Goal: Information Seeking & Learning: Learn about a topic

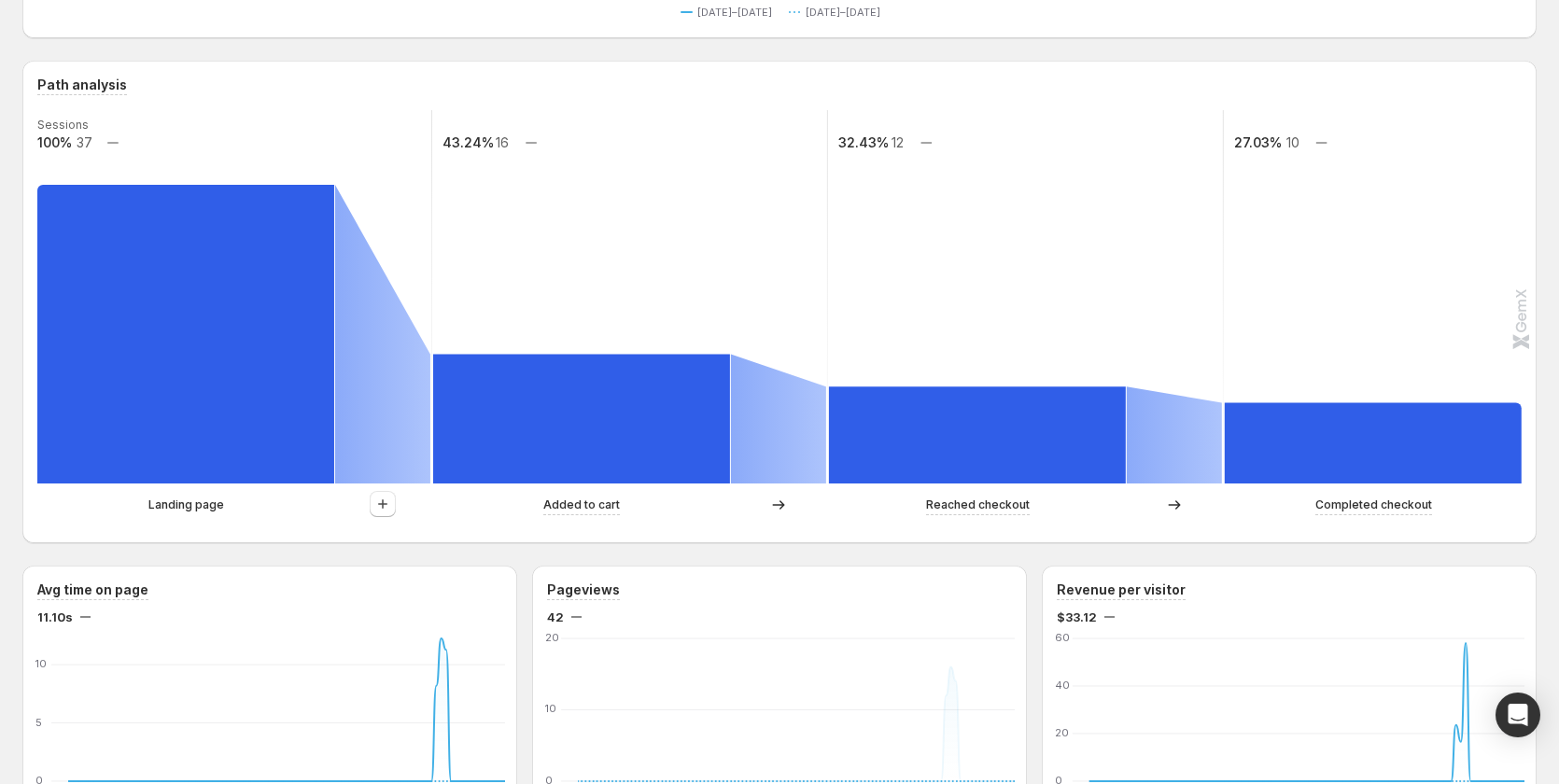
scroll to position [177, 0]
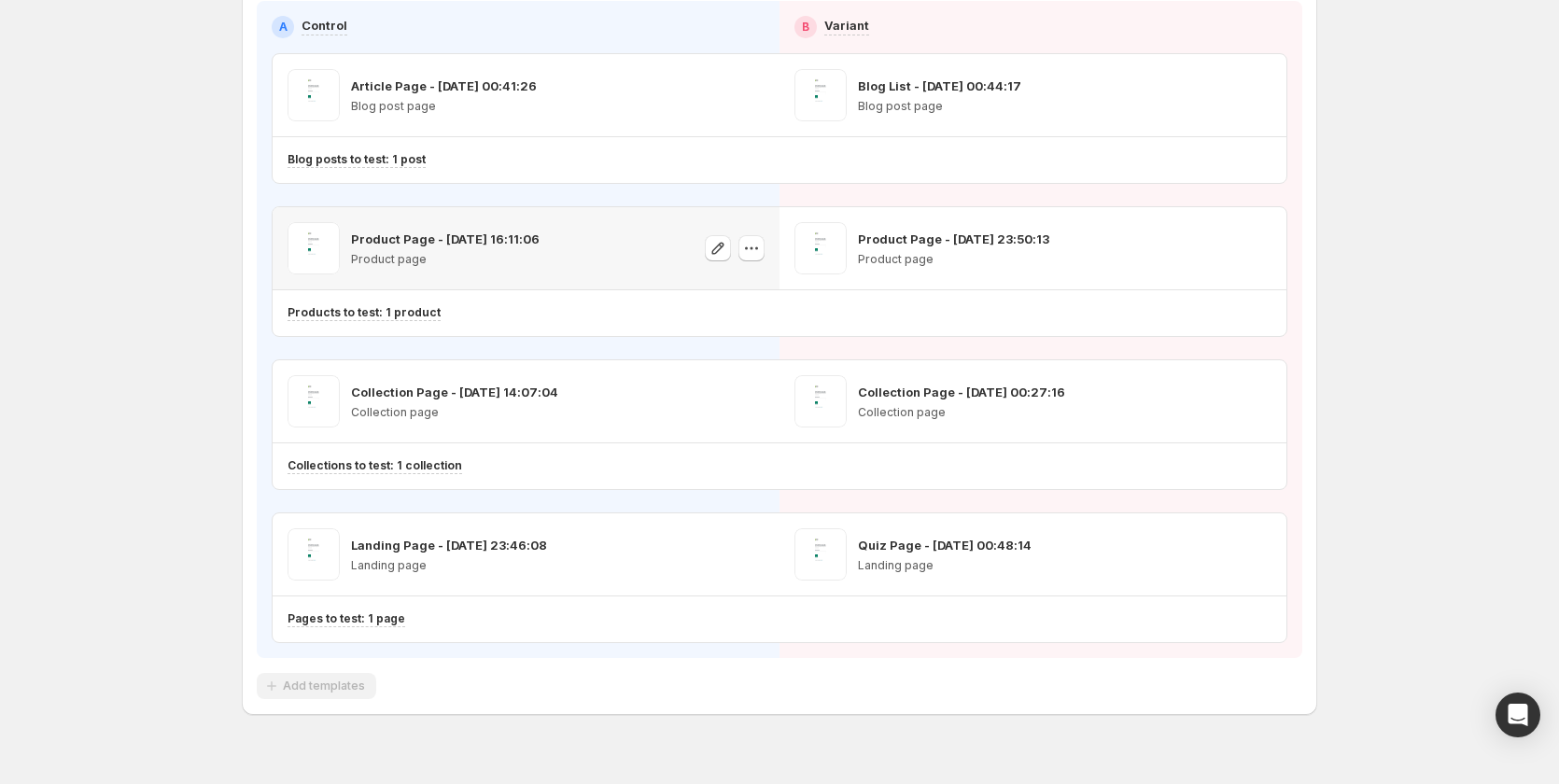
scroll to position [234, 0]
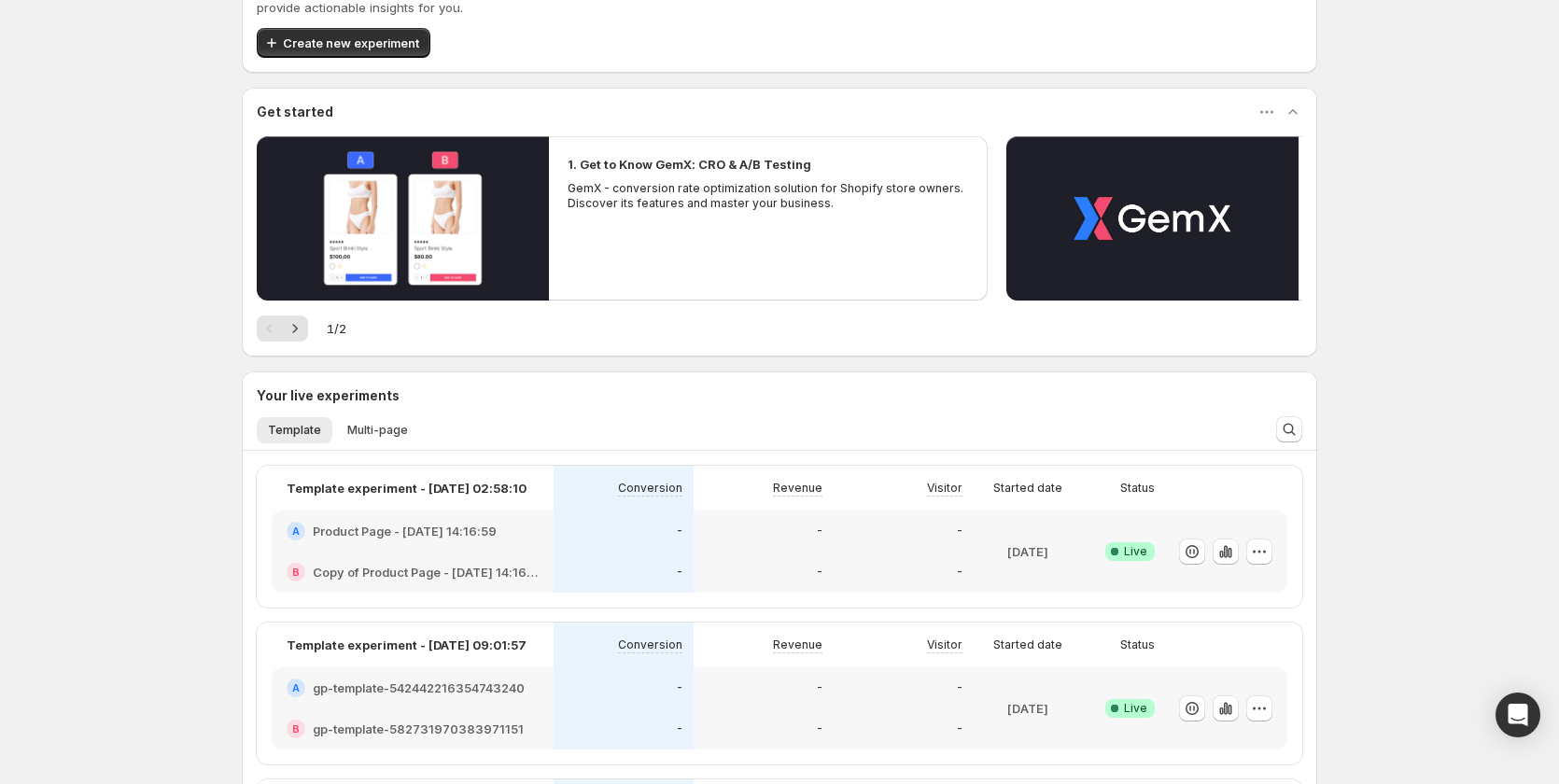
scroll to position [187, 0]
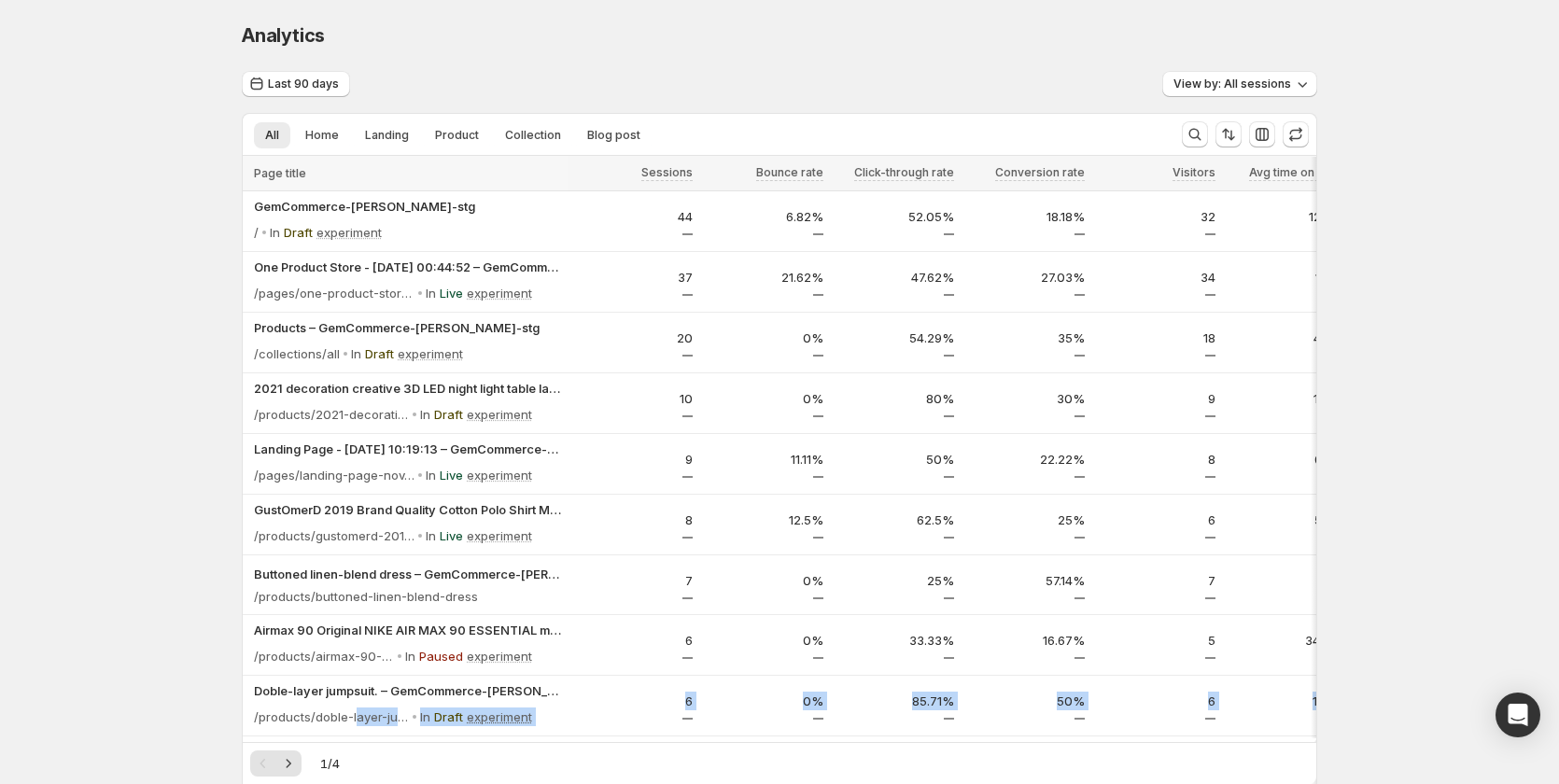
drag, startPoint x: 360, startPoint y: 730, endPoint x: 475, endPoint y: 732, distance: 115.0
click at [475, 732] on div "Page title Sessions Bounce rate Click-through rate Conversion rate Visitors Avg…" at bounding box center [779, 479] width 1073 height 644
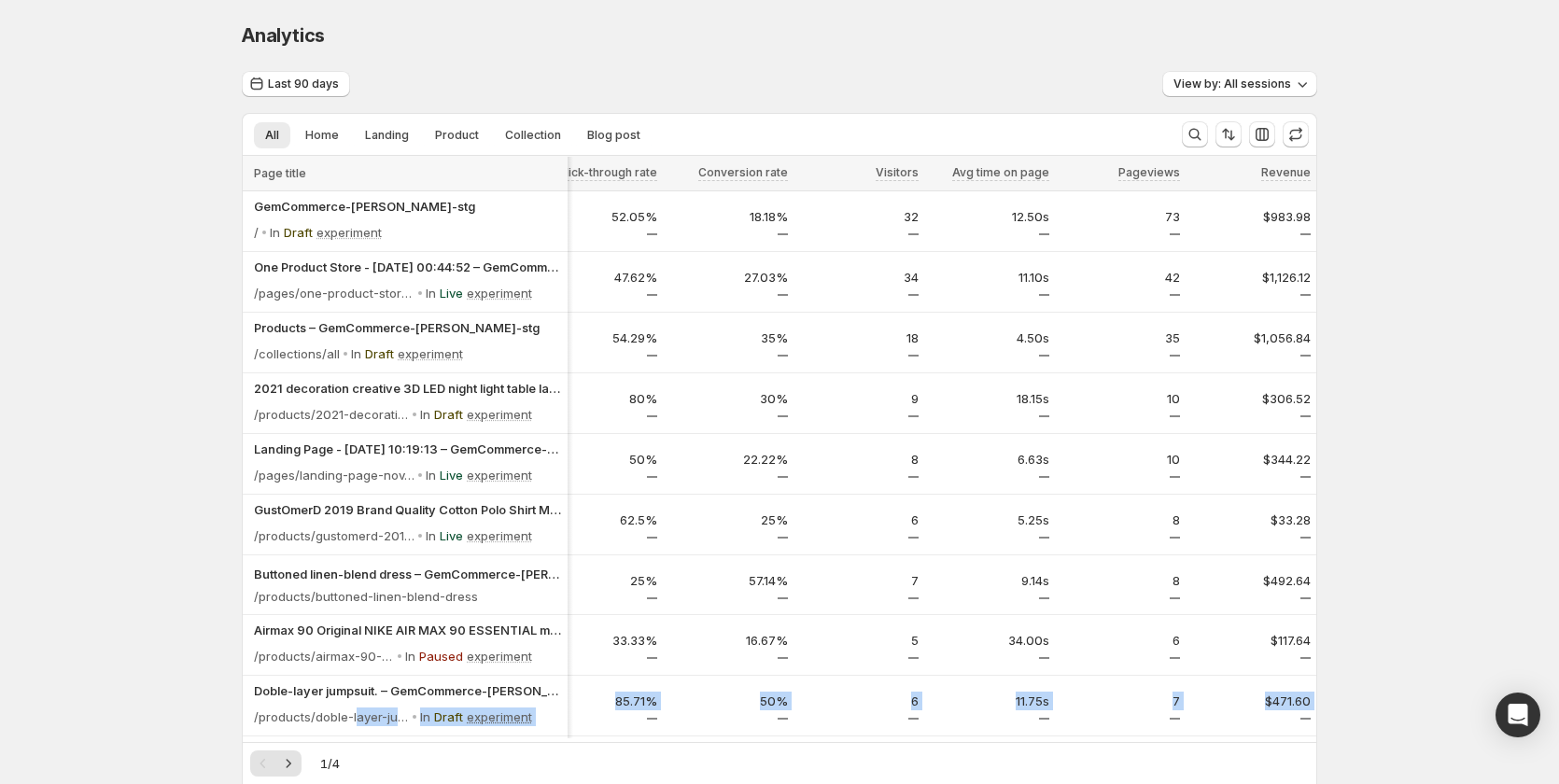
click at [1475, 360] on div "Analytics. This page is ready Analytics Last 90 days View by: All sessions All …" at bounding box center [780, 472] width 1559 height 945
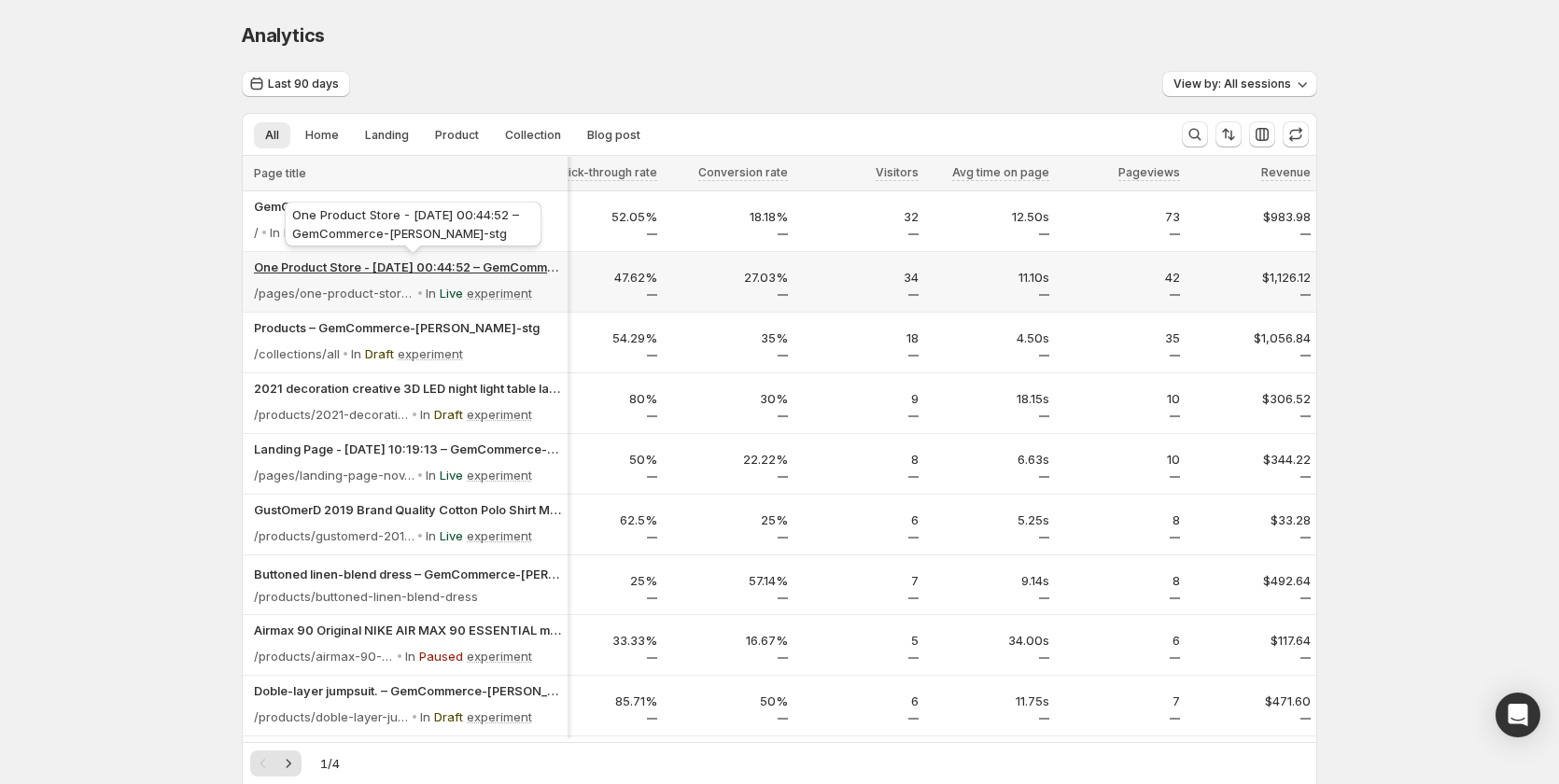
click at [349, 268] on p "One Product Store - [DATE] 00:44:52 – GemCommerce-[PERSON_NAME]-stg" at bounding box center [408, 267] width 308 height 19
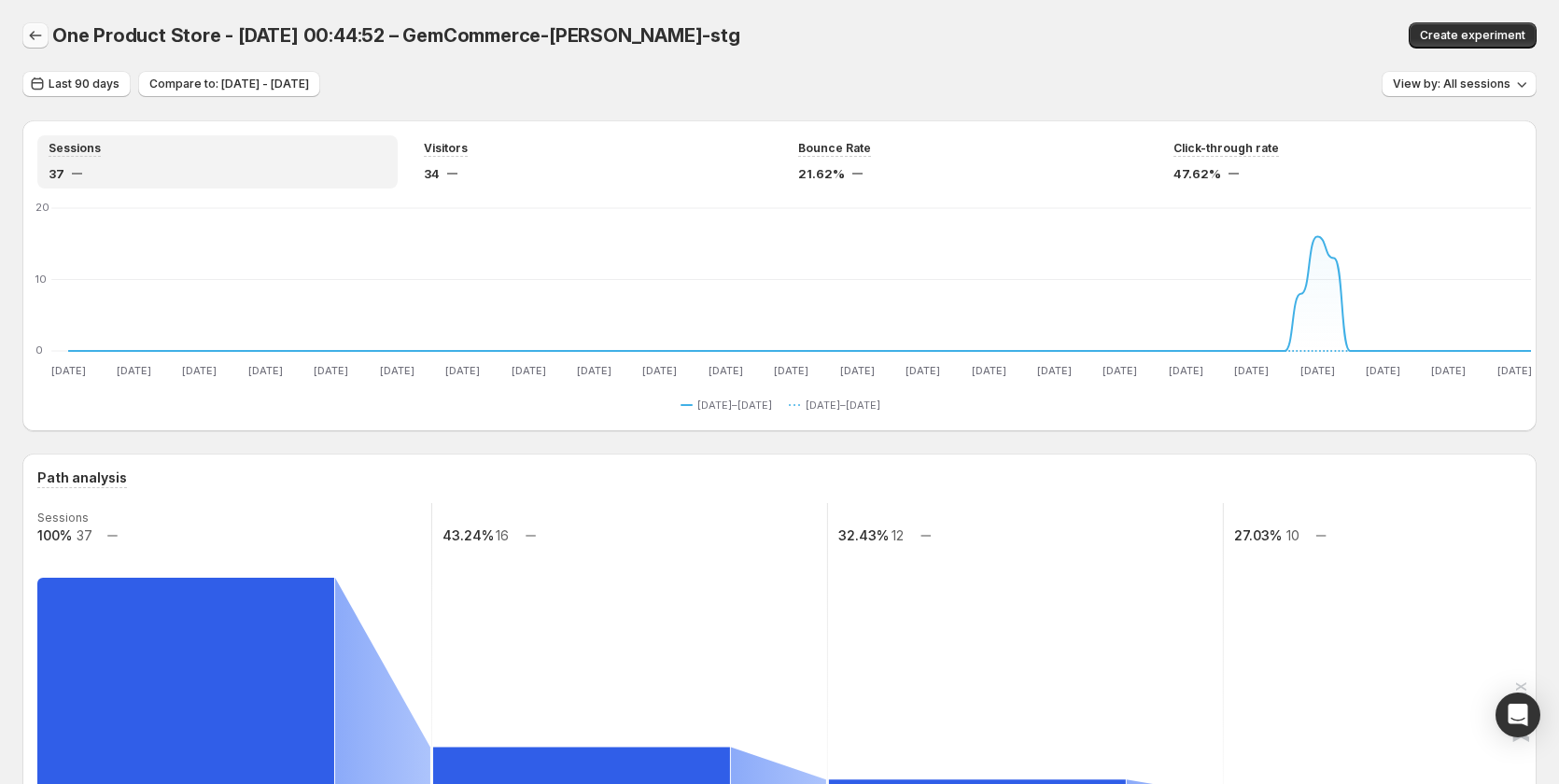
click at [34, 33] on icon "button" at bounding box center [36, 36] width 12 height 9
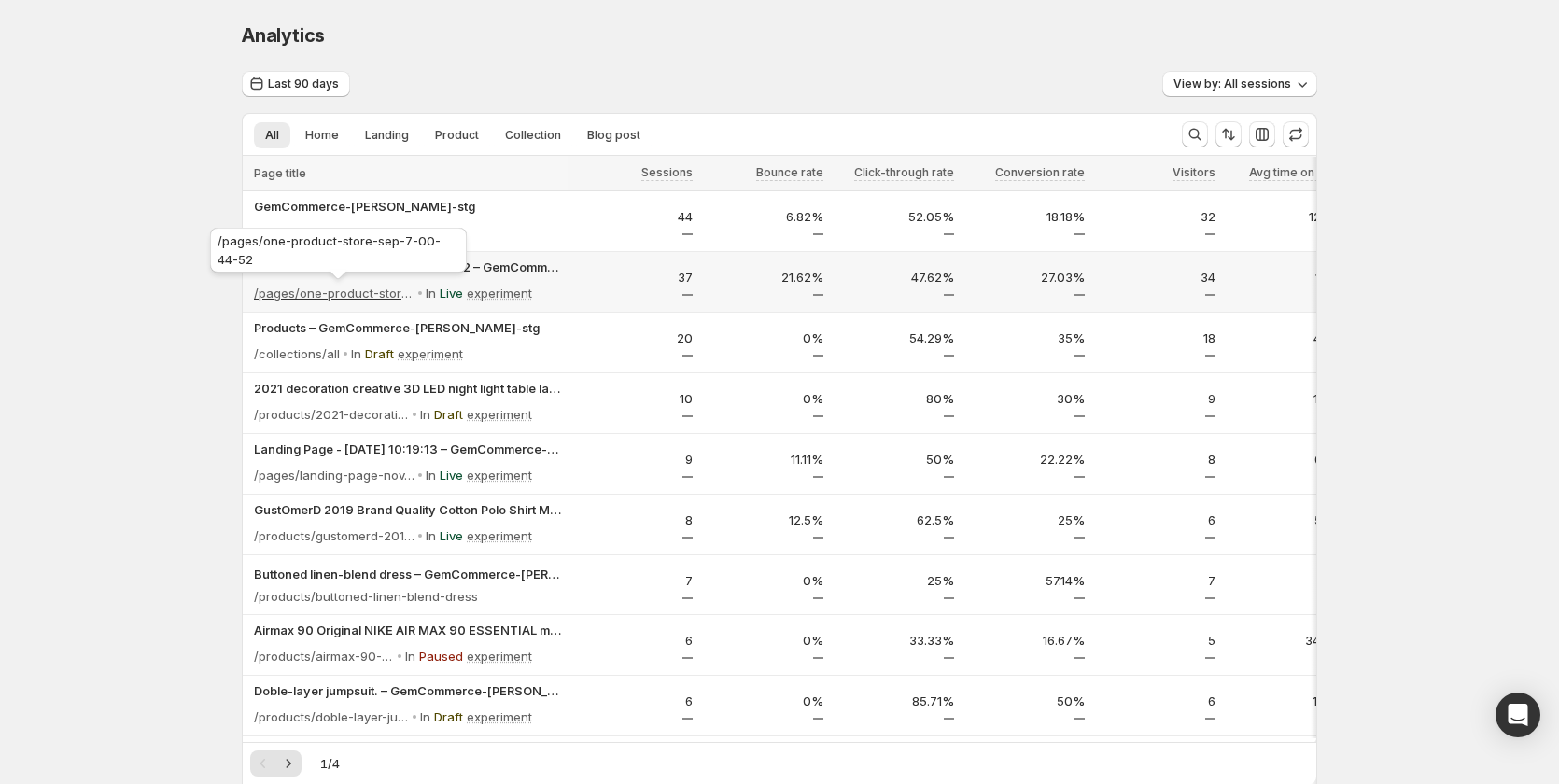
click at [300, 297] on p "/pages/one-product-store-sep-7-00-44-52" at bounding box center [333, 293] width 161 height 19
